Goal: Task Accomplishment & Management: Use online tool/utility

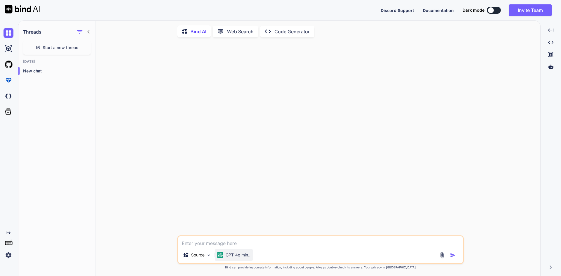
scroll to position [2, 0]
click at [219, 243] on textarea at bounding box center [320, 240] width 285 height 11
paste textarea "Please find the attachment includes a screenshot of the certificate and the com…"
type textarea "Please find the attachment includes a screenshot of the certificate and the com…"
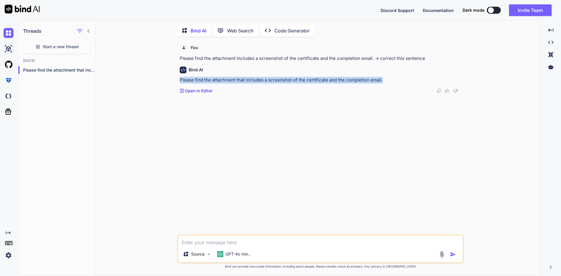
drag, startPoint x: 180, startPoint y: 81, endPoint x: 386, endPoint y: 76, distance: 206.0
click at [386, 76] on div "Bind AI Please find the attachment that includes a screenshot of the certificat…" at bounding box center [321, 78] width 283 height 32
click at [344, 79] on p "Please find the attachment that includes a screenshot of the certificate and th…" at bounding box center [321, 80] width 283 height 7
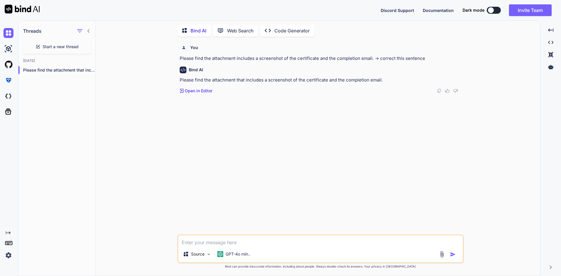
click at [343, 80] on p "Please find the attachment that includes a screenshot of the certificate and th…" at bounding box center [321, 80] width 283 height 7
drag, startPoint x: 345, startPoint y: 81, endPoint x: 381, endPoint y: 80, distance: 35.9
click at [381, 80] on p "Please find the attachment that includes a screenshot of the certificate and th…" at bounding box center [321, 80] width 283 height 7
copy p "completion email."
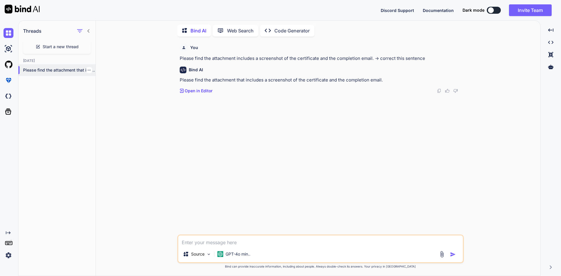
click at [89, 70] on div at bounding box center [89, 70] width 6 height 6
click at [87, 70] on icon "button" at bounding box center [89, 70] width 4 height 4
click at [102, 97] on div "Delete" at bounding box center [113, 92] width 57 height 12
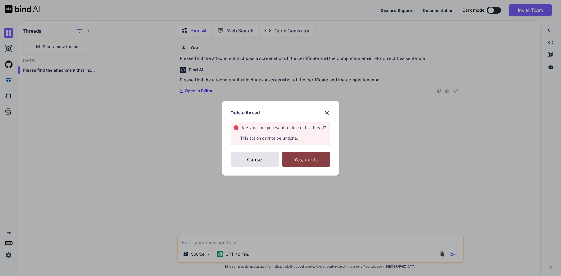
click at [290, 155] on div "Yes, delete" at bounding box center [306, 159] width 49 height 15
